Goal: Transaction & Acquisition: Purchase product/service

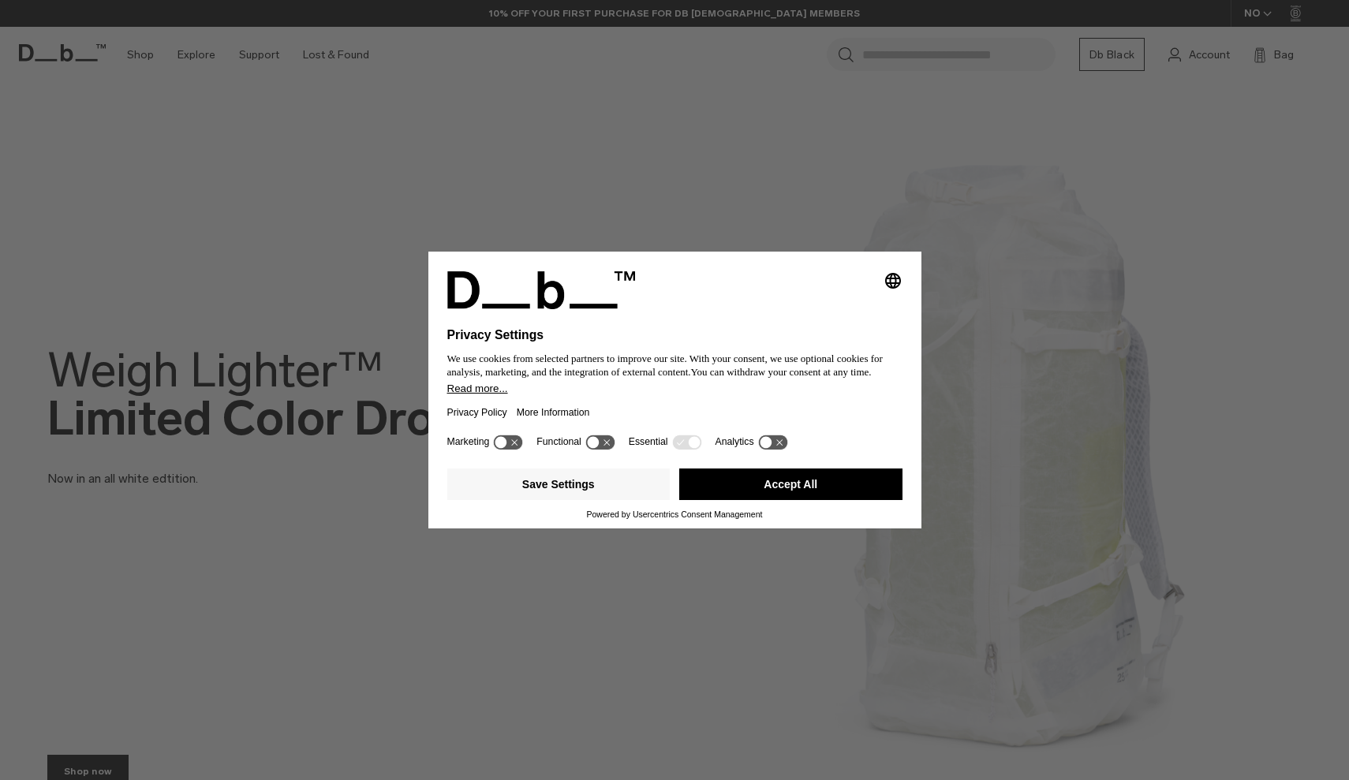
click at [701, 487] on button "Accept All" at bounding box center [790, 484] width 223 height 32
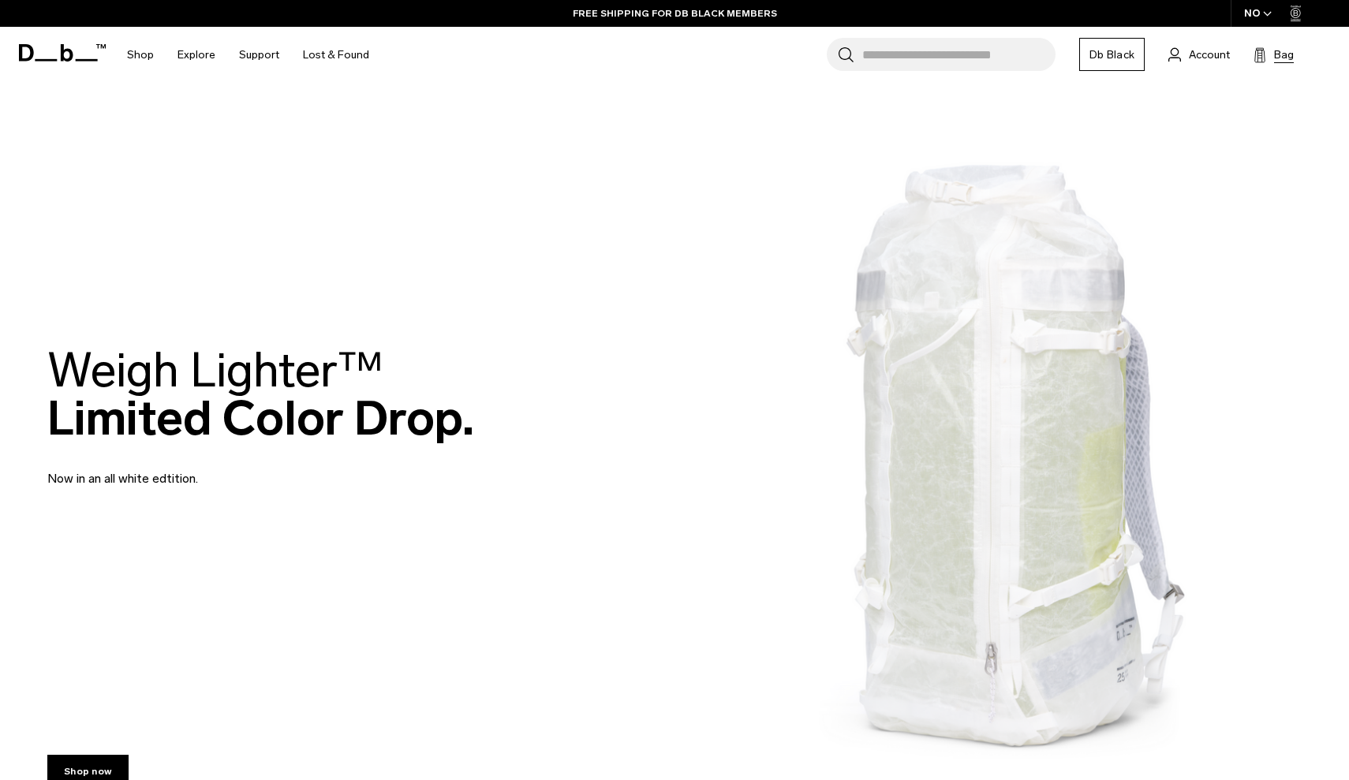
click at [1274, 58] on span "Bag" at bounding box center [1284, 55] width 20 height 17
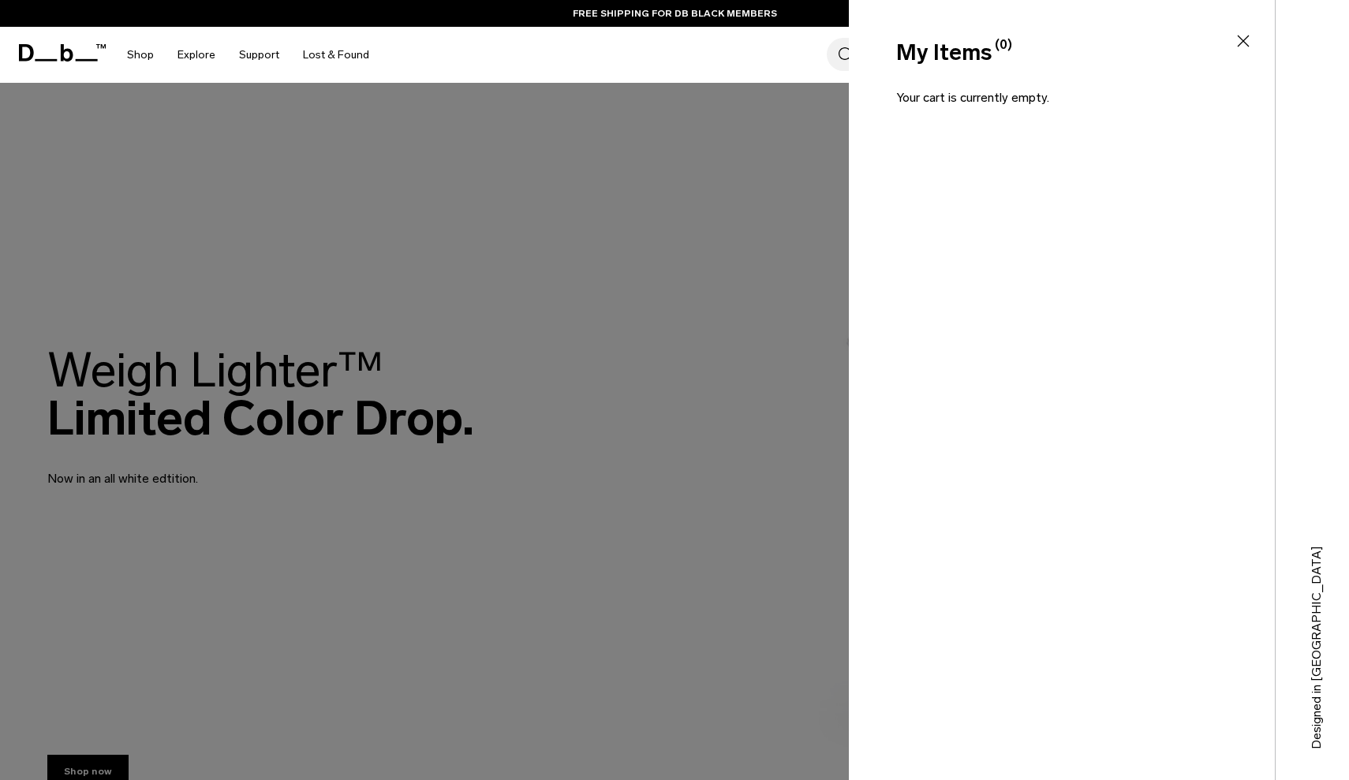
click at [1261, 24] on div "My Items (0) Close" at bounding box center [1060, 39] width 423 height 79
click at [1258, 28] on div "My Items (0) Close" at bounding box center [1060, 39] width 423 height 79
click at [1251, 31] on div "My Items (0) Close" at bounding box center [1060, 39] width 423 height 79
click at [1241, 42] on icon at bounding box center [1242, 41] width 19 height 19
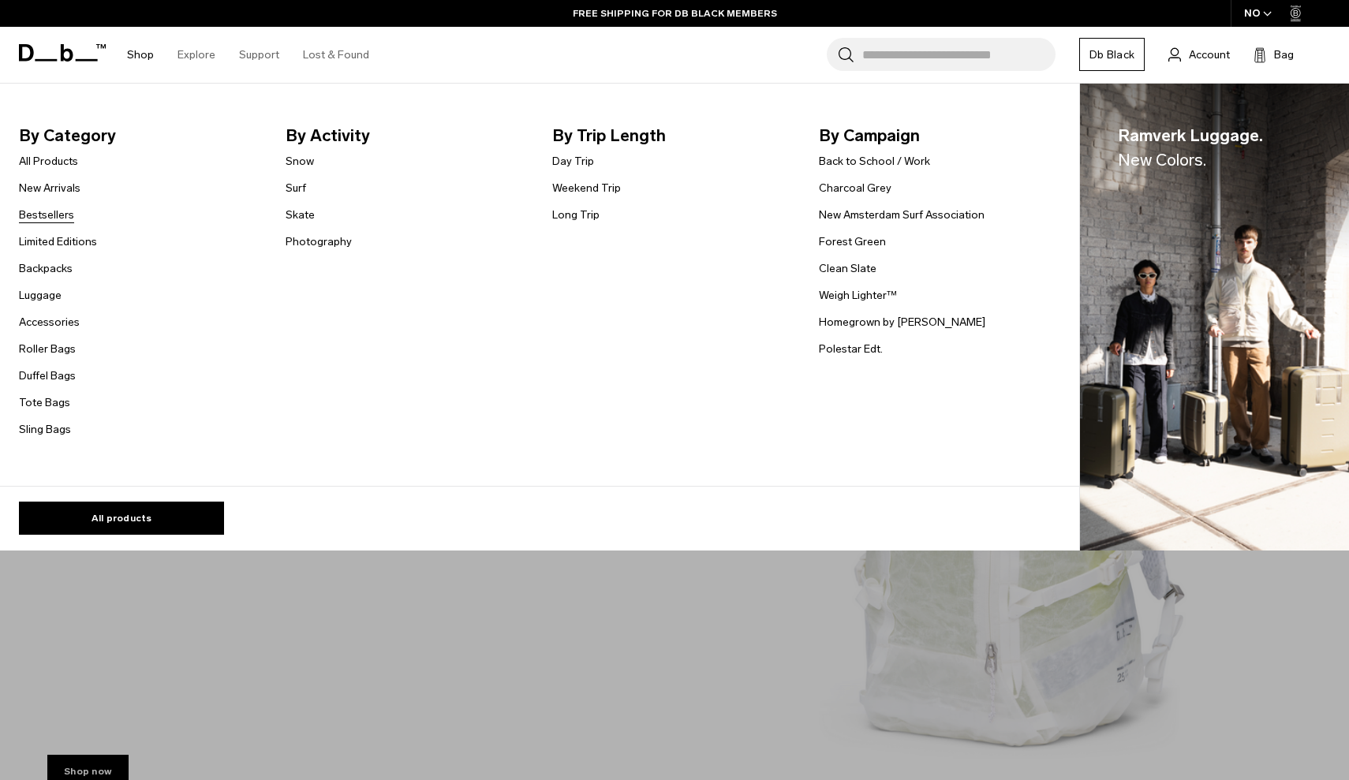
click at [59, 219] on link "Bestsellers" at bounding box center [46, 215] width 55 height 17
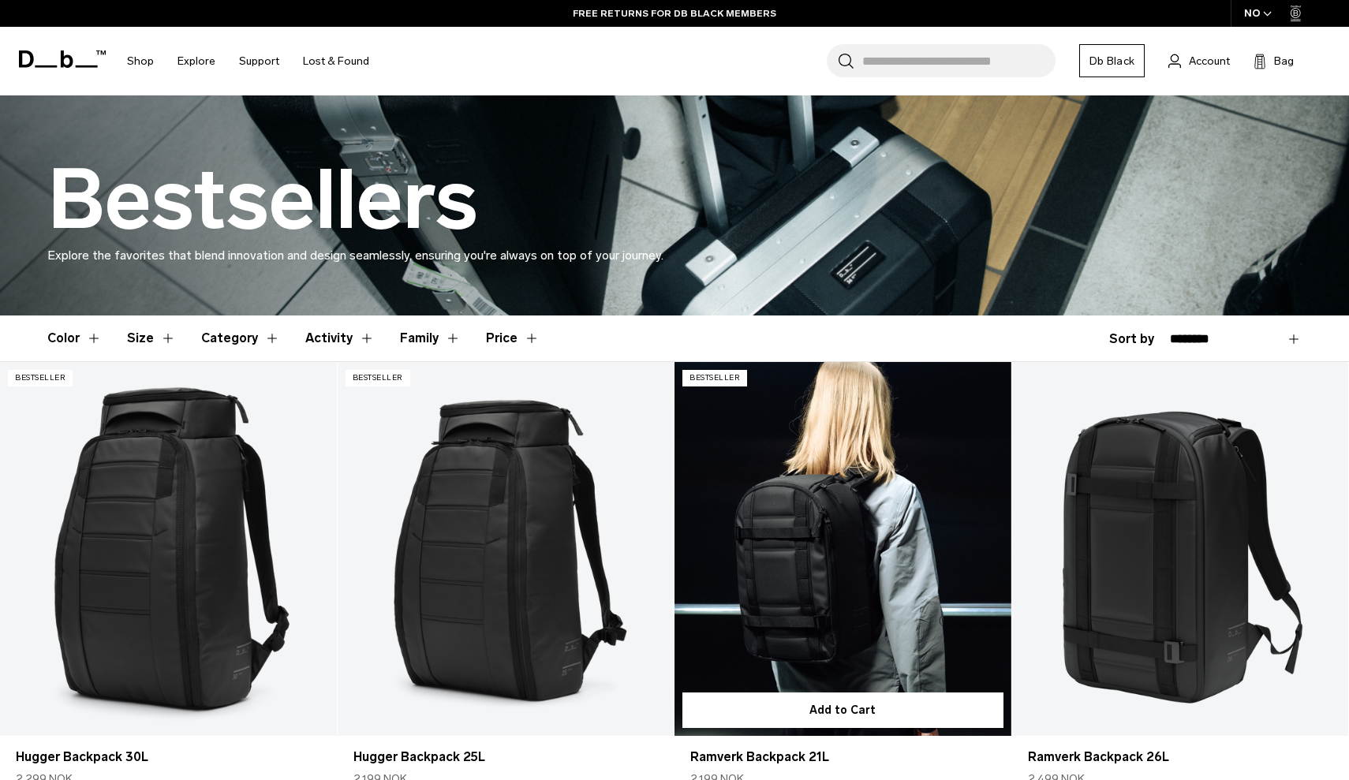
scroll to position [204, 0]
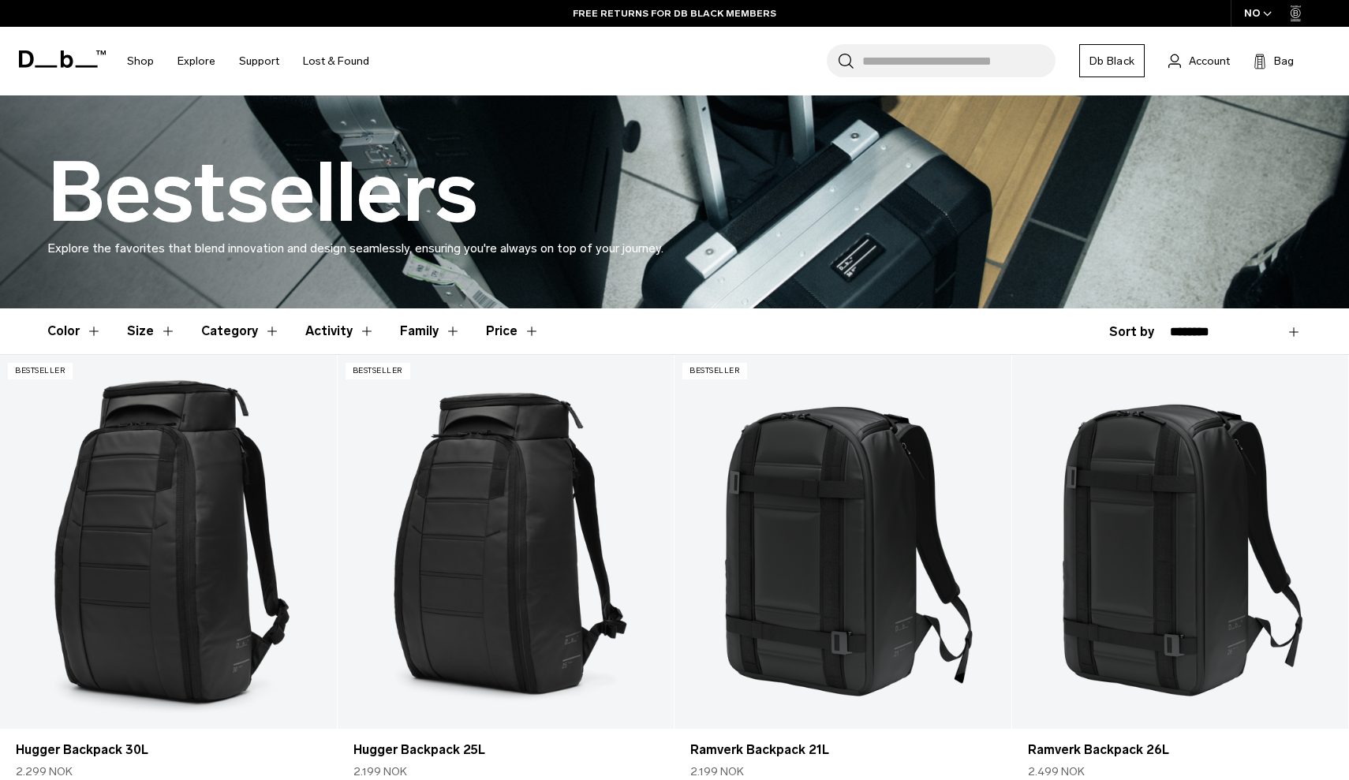
click at [526, 330] on button "Price" at bounding box center [513, 331] width 54 height 46
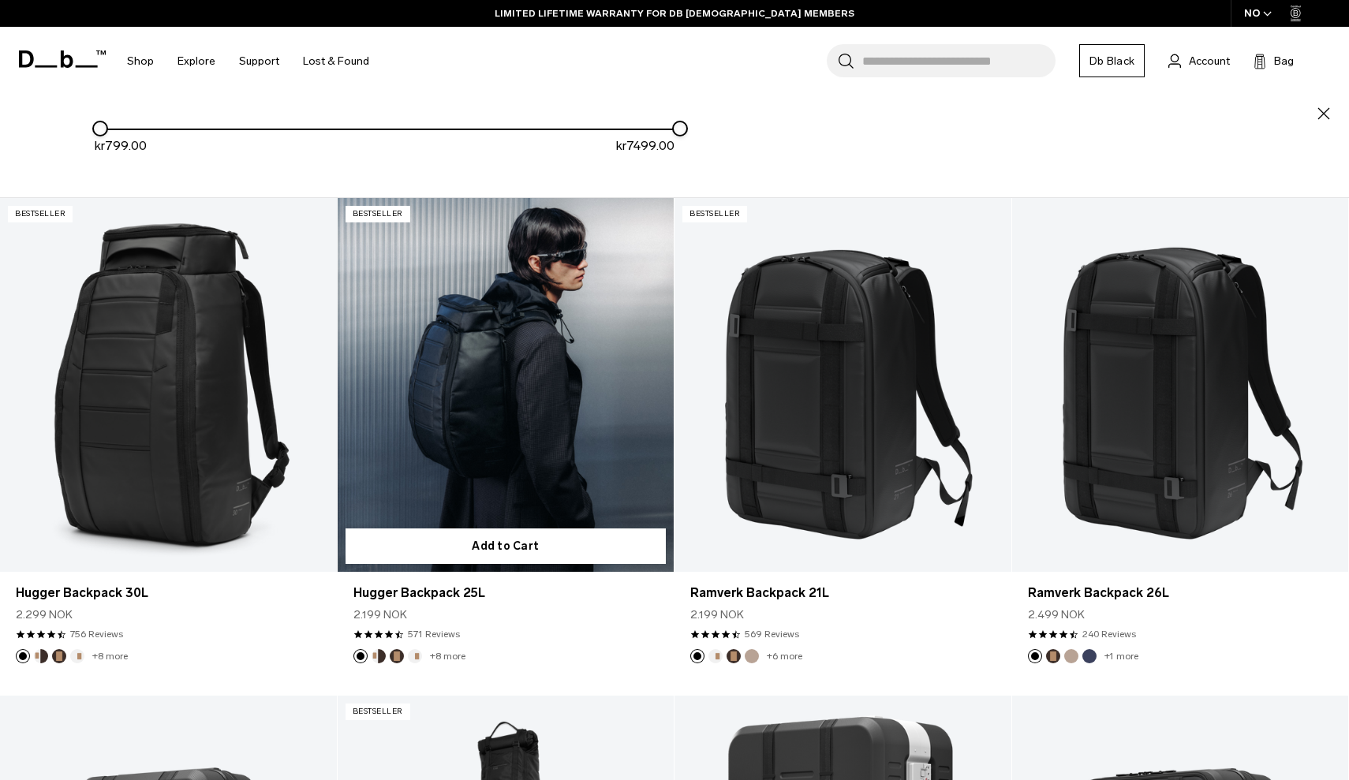
scroll to position [467, 0]
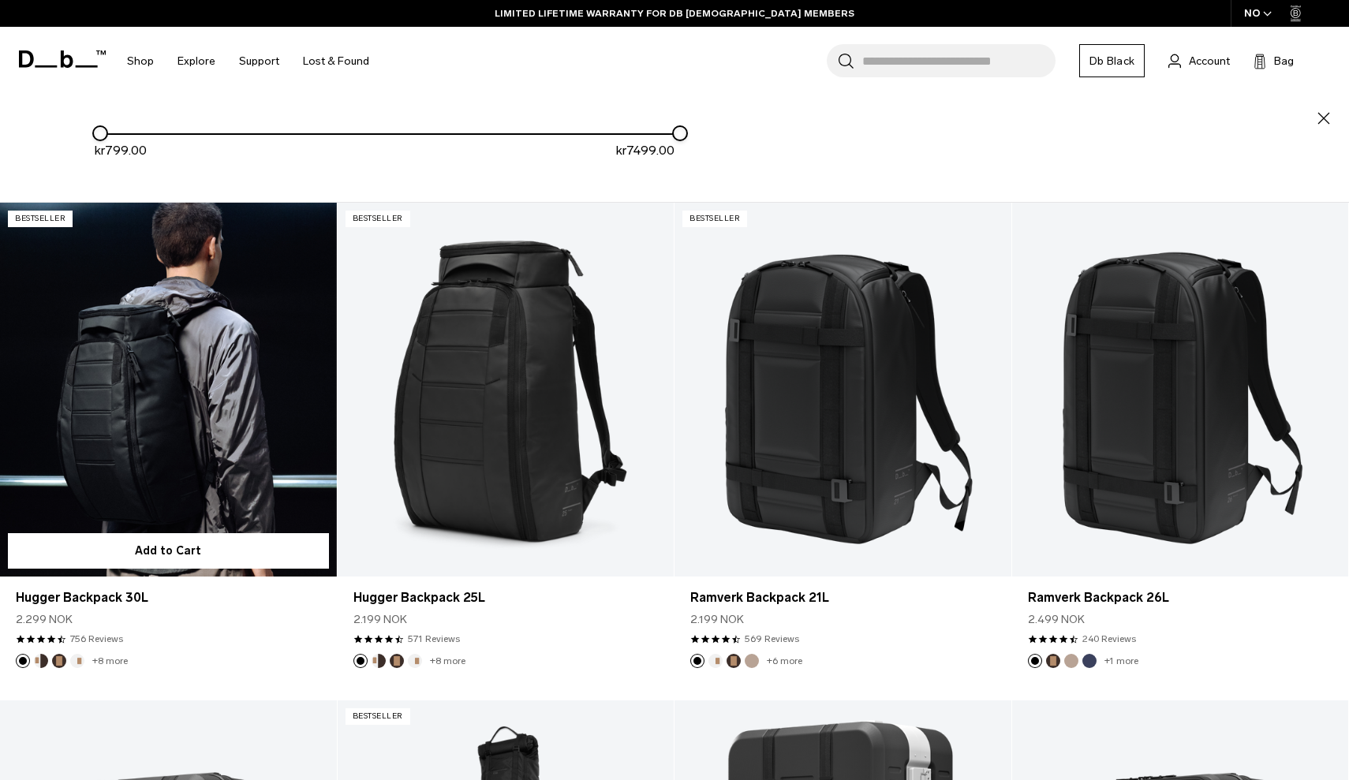
click at [151, 444] on link "Hugger Backpack 30L" at bounding box center [168, 390] width 337 height 374
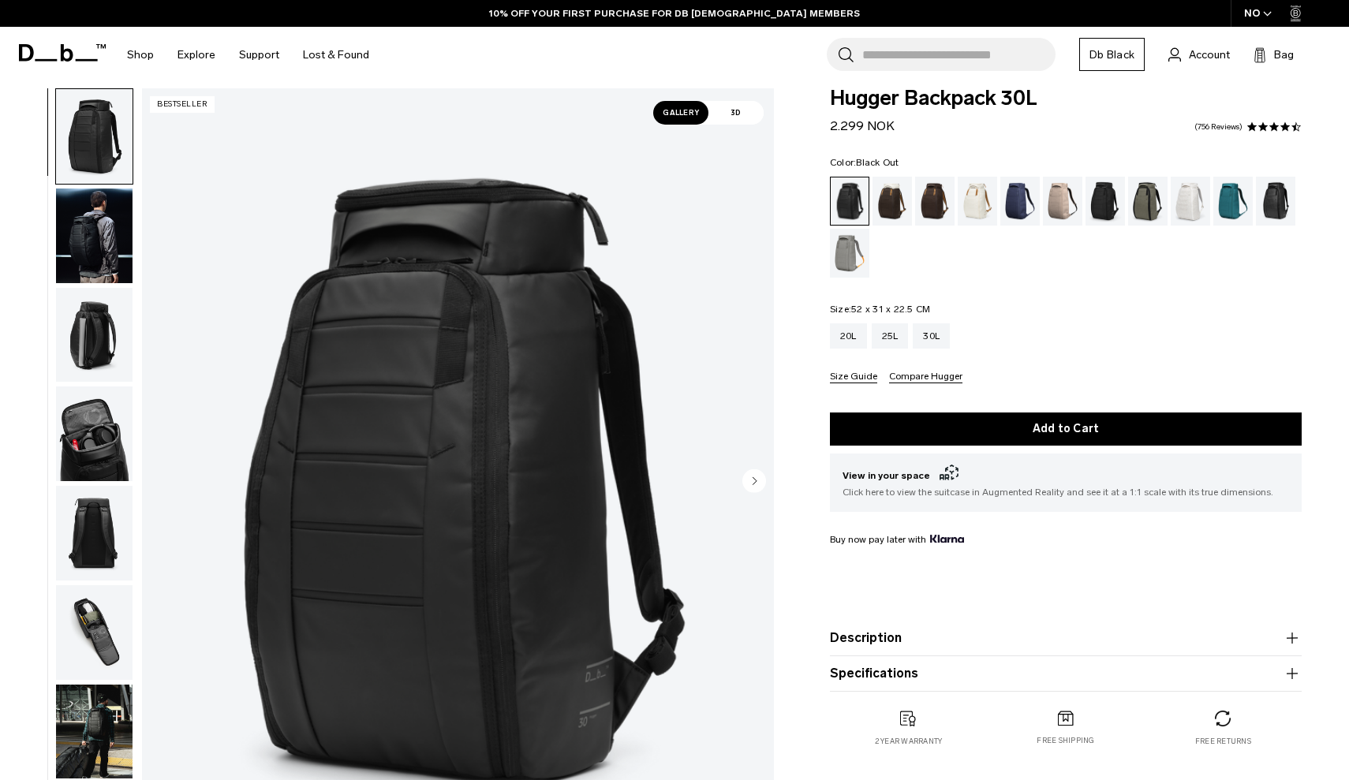
scroll to position [24, 0]
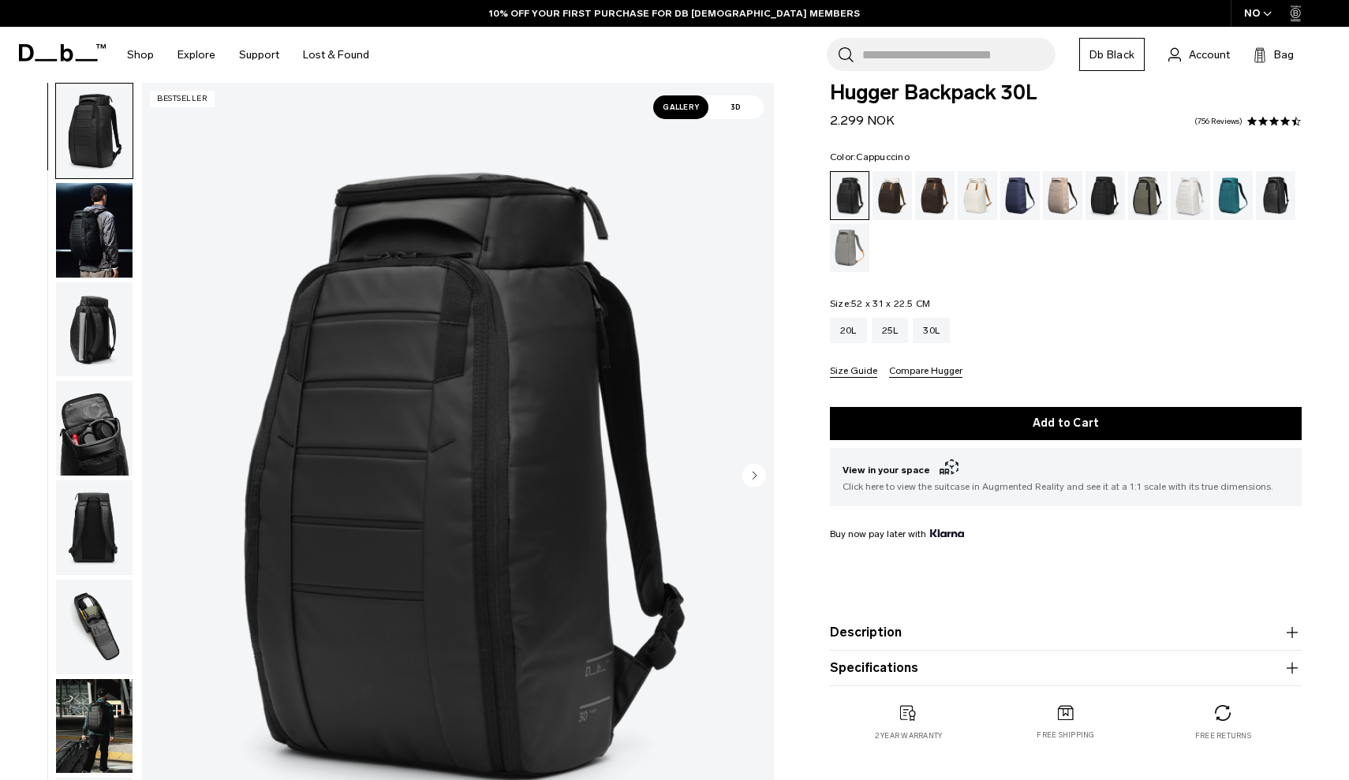
click at [881, 198] on div "Cappuccino" at bounding box center [892, 195] width 40 height 49
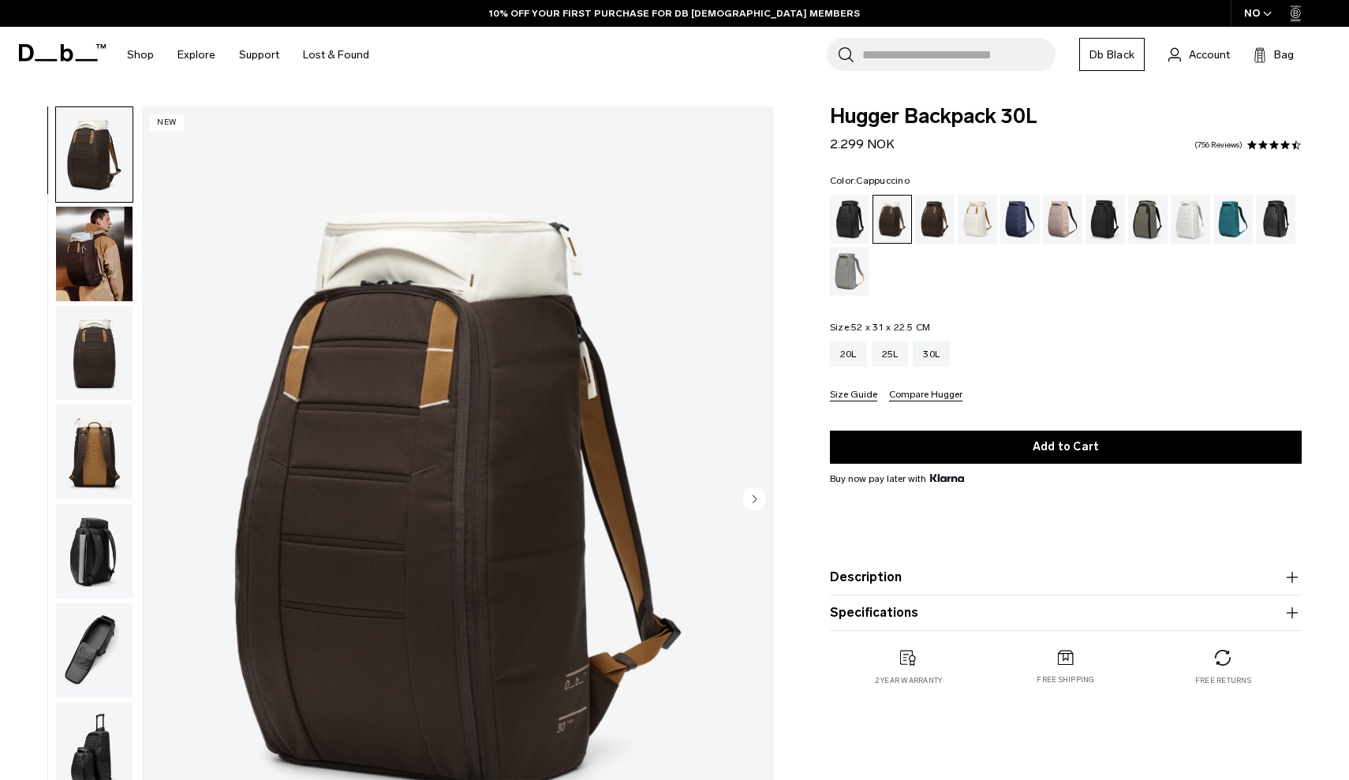
scroll to position [31, 0]
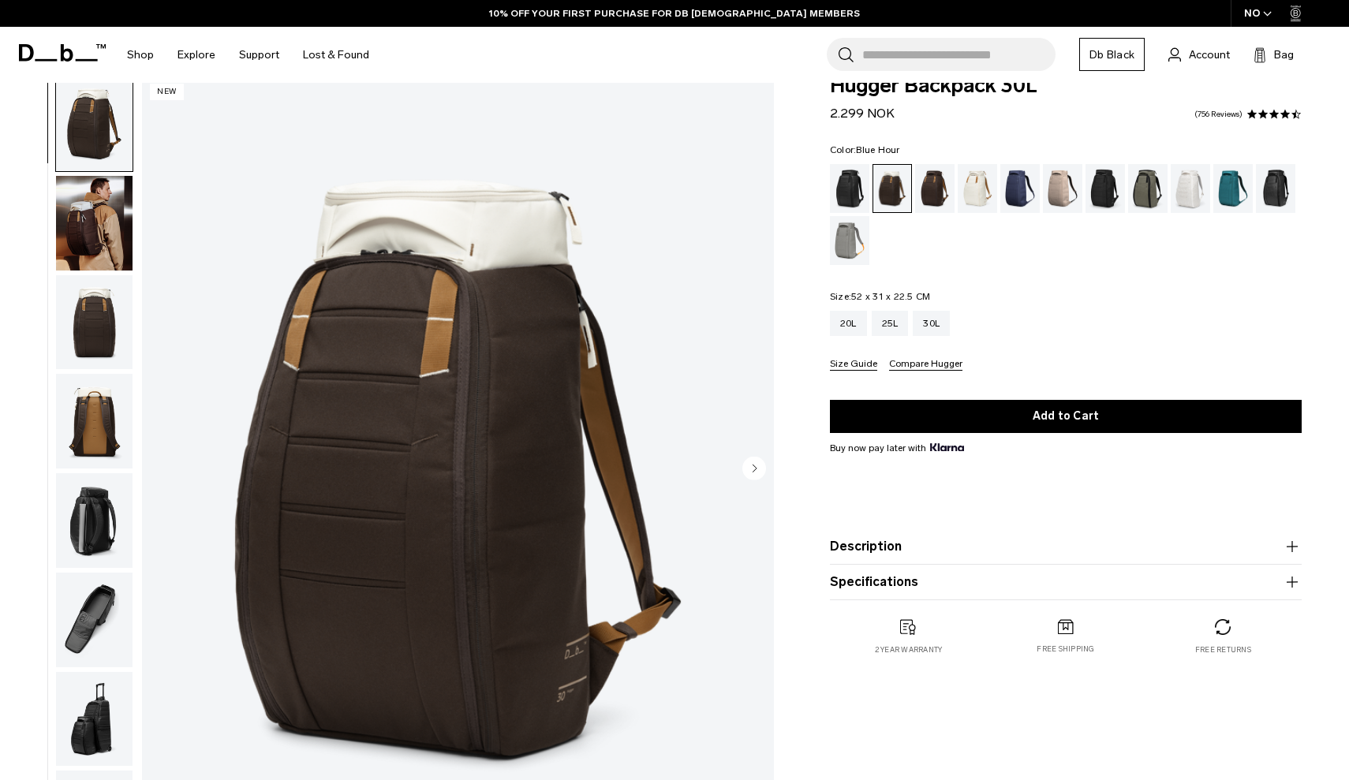
click at [1020, 189] on div "Blue Hour" at bounding box center [1020, 188] width 40 height 49
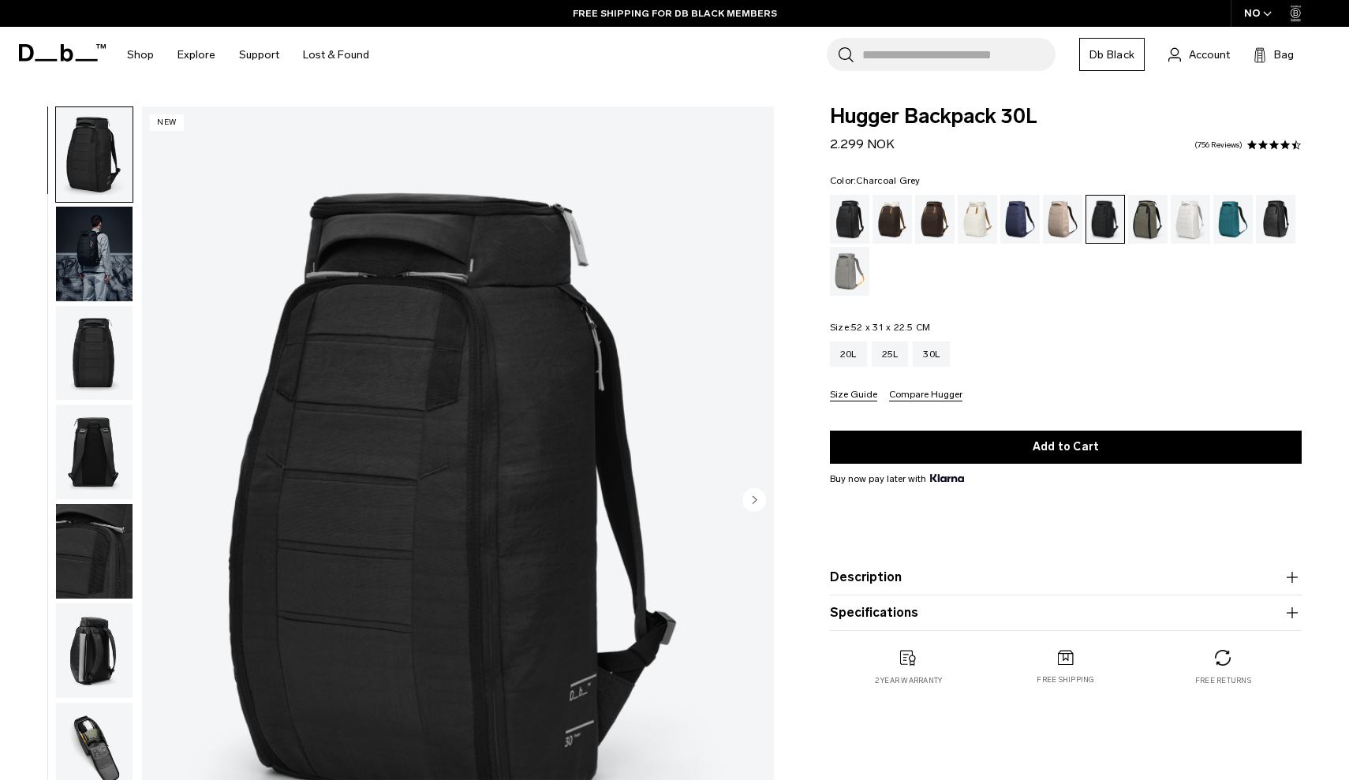
scroll to position [67, 0]
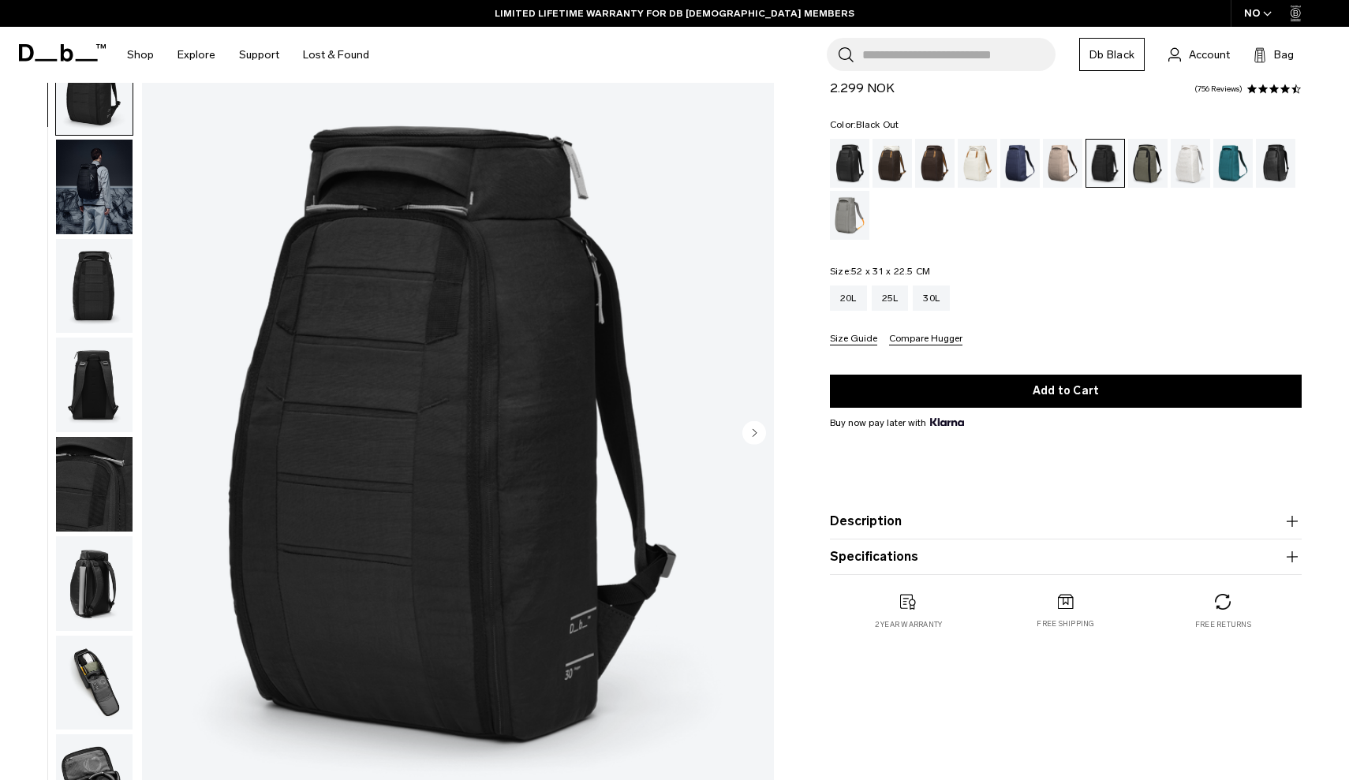
click at [853, 166] on div "Black Out" at bounding box center [850, 163] width 40 height 49
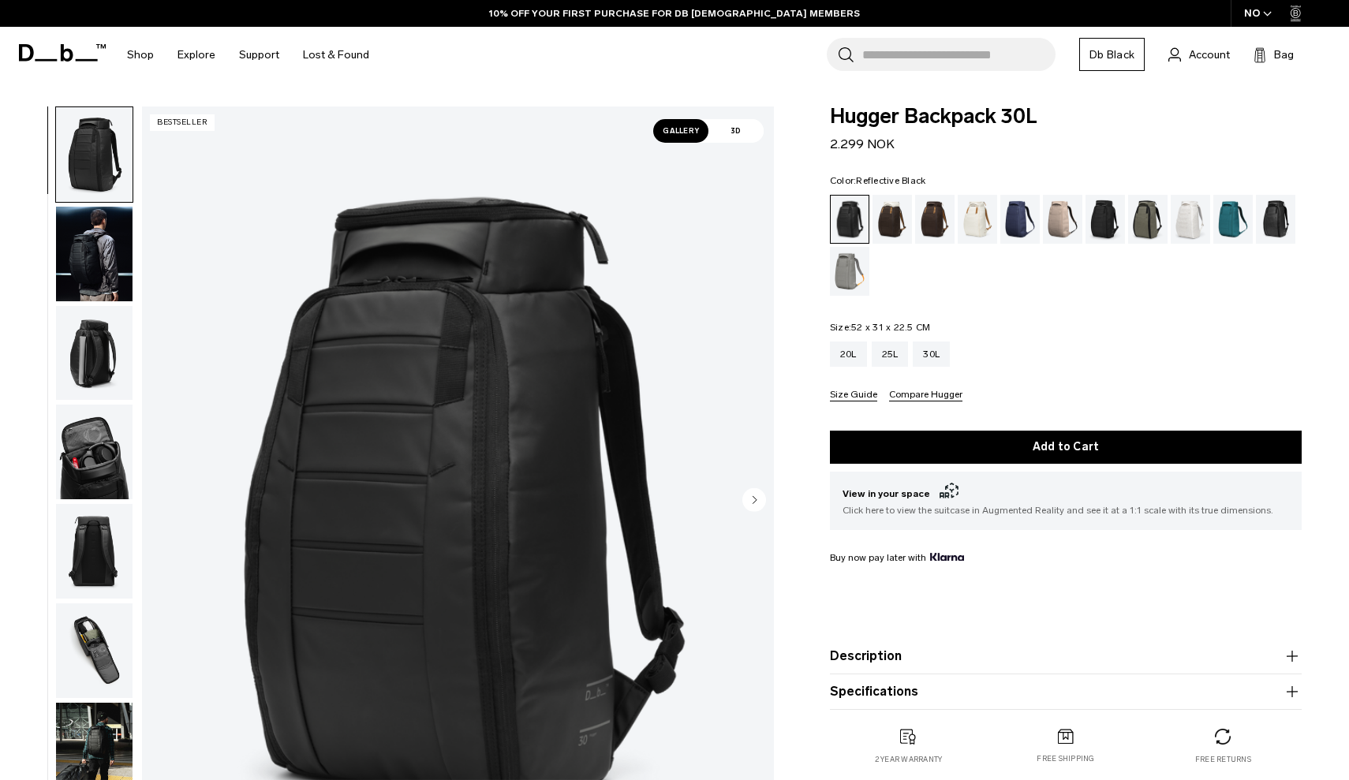
click at [1280, 206] on div "Reflective Black" at bounding box center [1276, 219] width 40 height 49
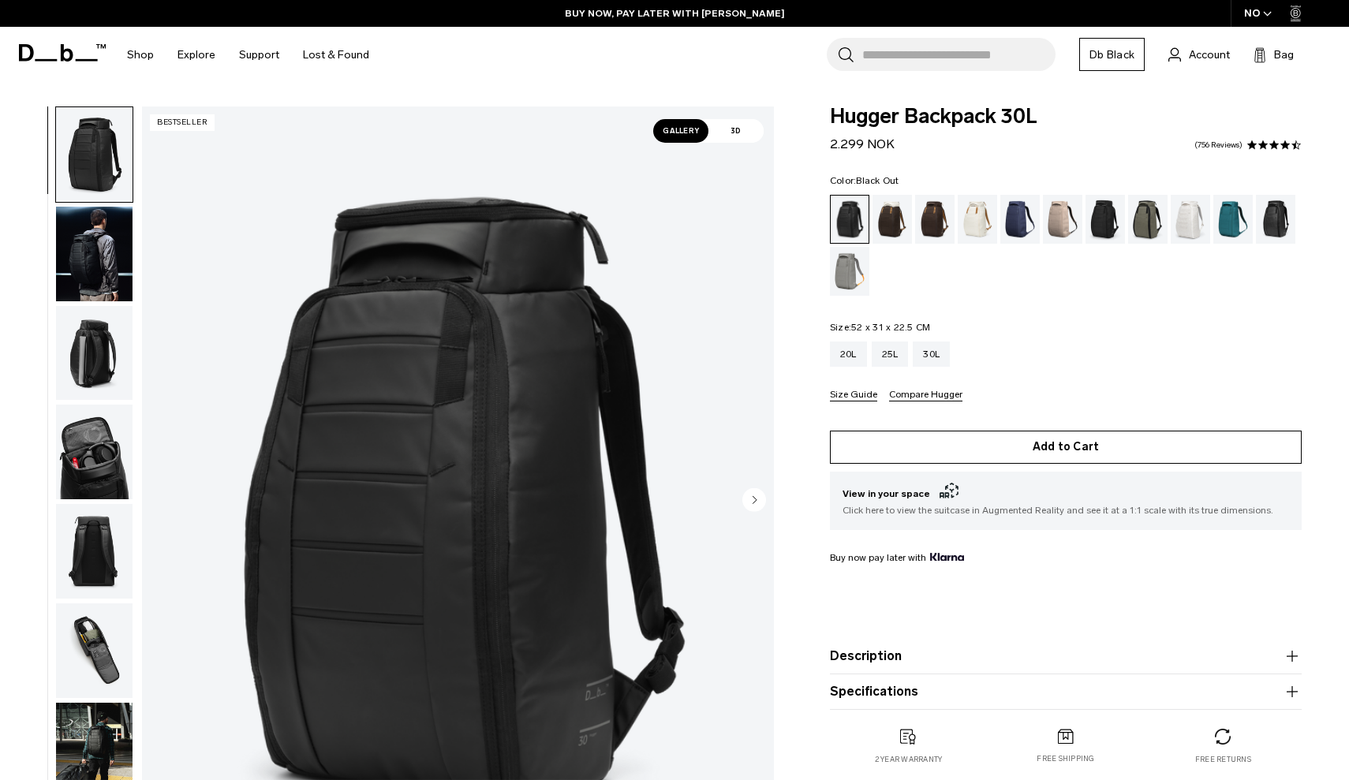
click at [1082, 435] on button "Add to Cart" at bounding box center [1066, 447] width 472 height 33
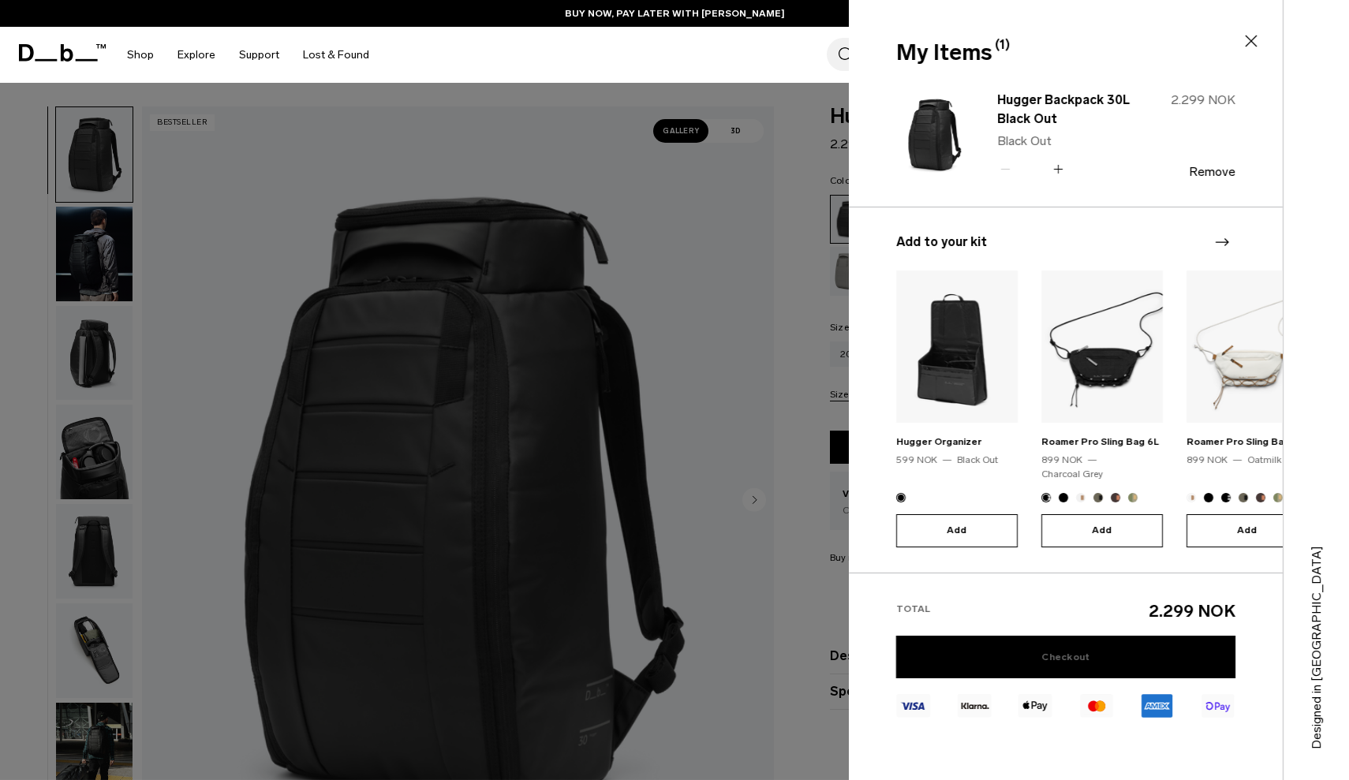
click at [1086, 636] on link "Checkout" at bounding box center [1065, 657] width 339 height 43
